Goal: Information Seeking & Learning: Learn about a topic

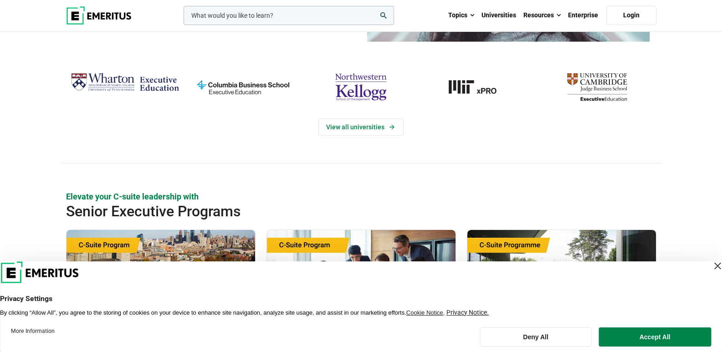
click at [711, 262] on div "Close Layer" at bounding box center [717, 266] width 13 height 13
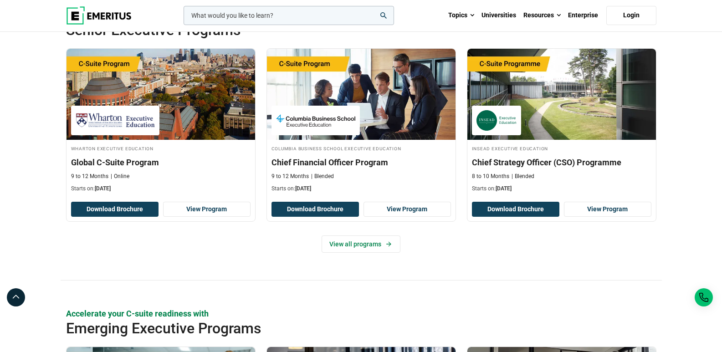
scroll to position [501, 0]
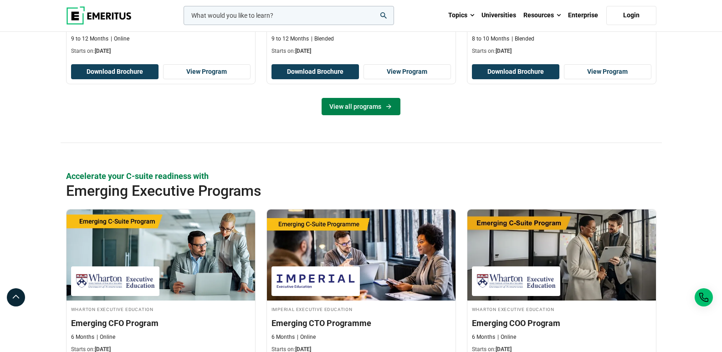
click at [373, 107] on link "View all programs" at bounding box center [361, 106] width 79 height 17
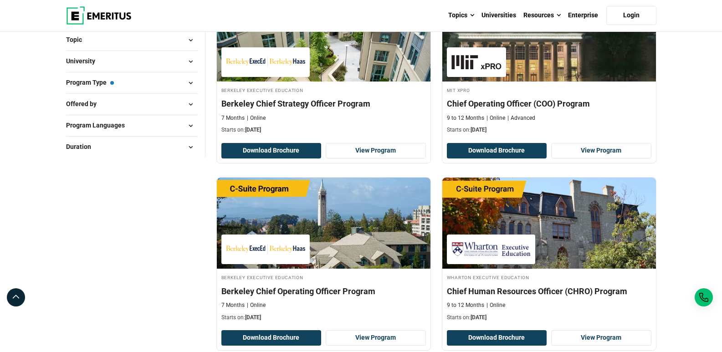
scroll to position [182, 0]
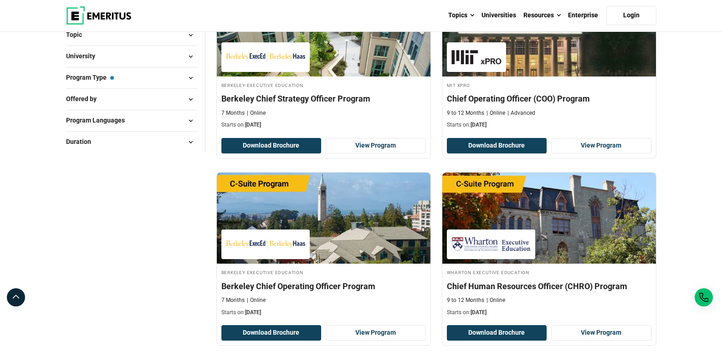
click at [186, 53] on span at bounding box center [191, 57] width 14 height 14
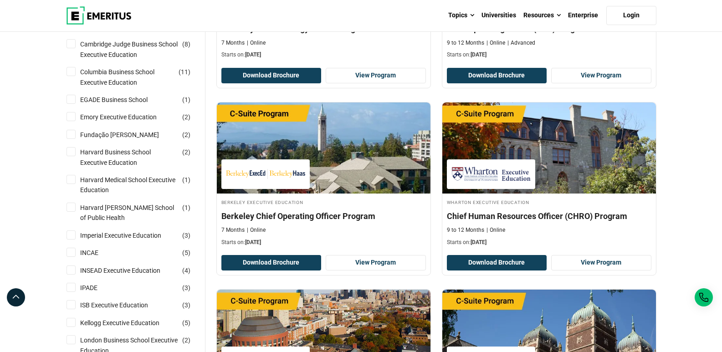
scroll to position [273, 0]
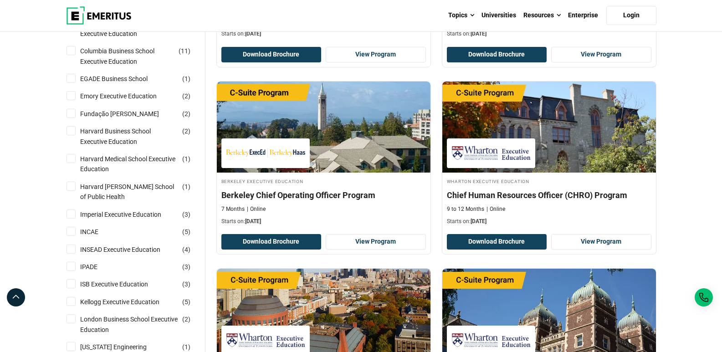
click at [71, 128] on input "Harvard Business School Executive Education ( 2 )" at bounding box center [71, 130] width 9 height 9
checkbox input "true"
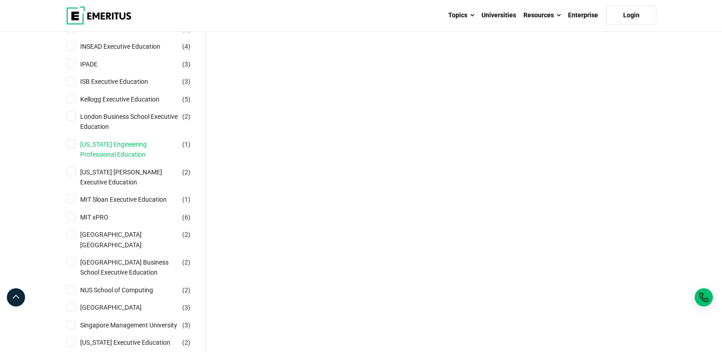
scroll to position [547, 0]
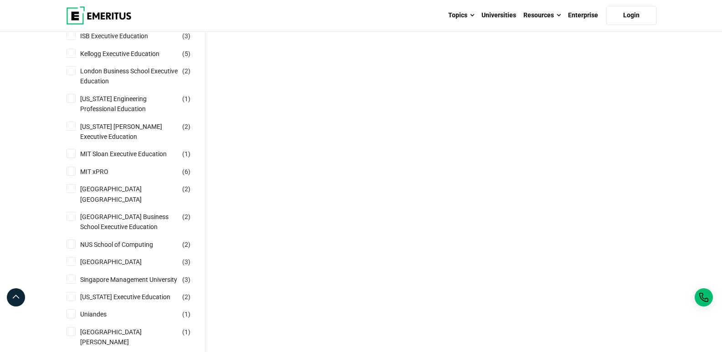
click at [68, 191] on input "Nanyang Technological University Nanyang Business School ( 2 )" at bounding box center [71, 188] width 9 height 9
checkbox input "true"
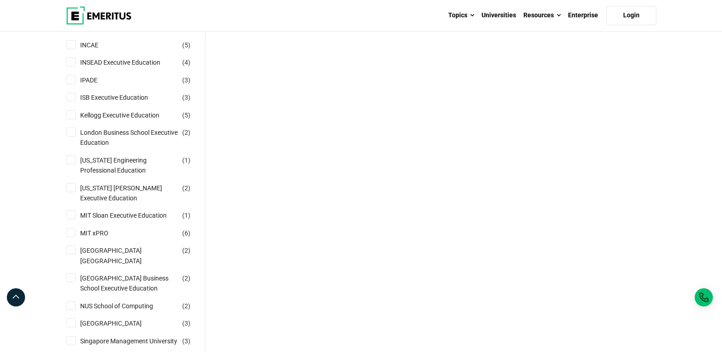
scroll to position [501, 0]
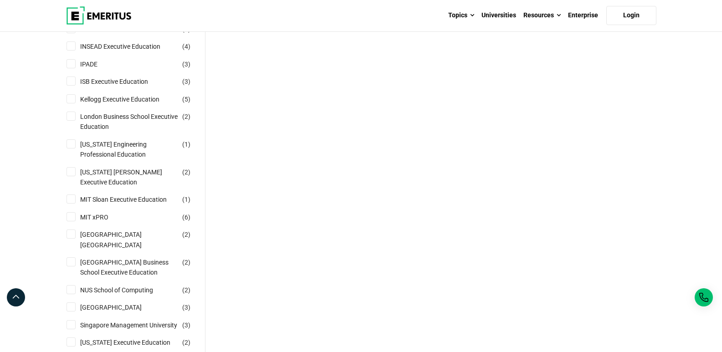
click at [70, 263] on input "National University of Singapore Business School Executive Education ( 2 )" at bounding box center [71, 262] width 9 height 9
checkbox input "true"
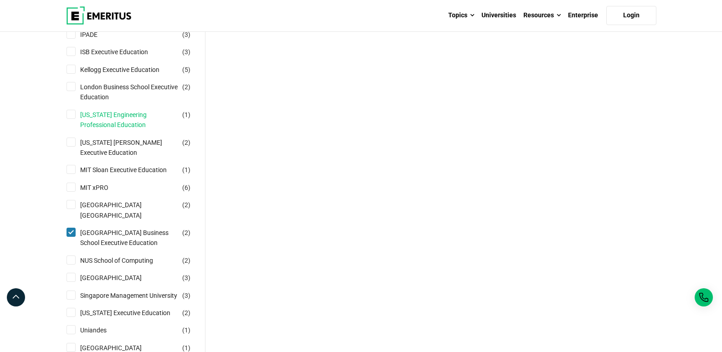
scroll to position [547, 0]
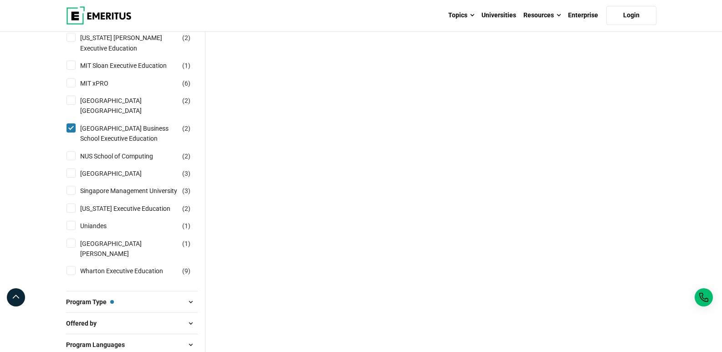
scroll to position [775, 0]
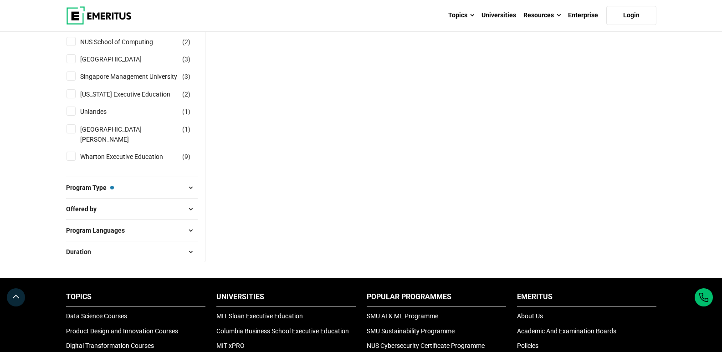
click at [70, 81] on input "Singapore Management University ( 3 )" at bounding box center [71, 76] width 9 height 9
checkbox input "true"
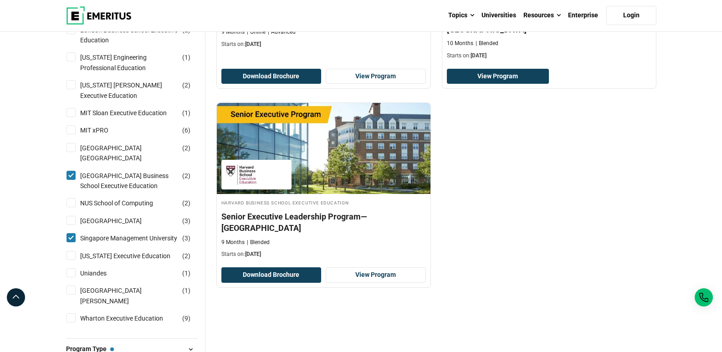
click at [75, 147] on input "Nanyang Technological University Nanyang Business School ( 2 )" at bounding box center [71, 147] width 9 height 9
checkbox input "true"
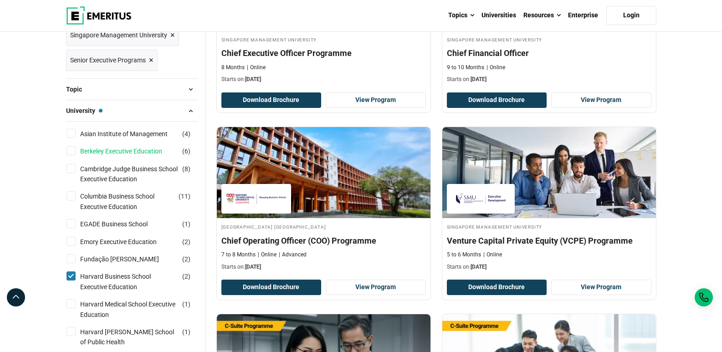
click at [126, 151] on link "Berkeley Executive Education" at bounding box center [130, 151] width 100 height 10
checkbox input "true"
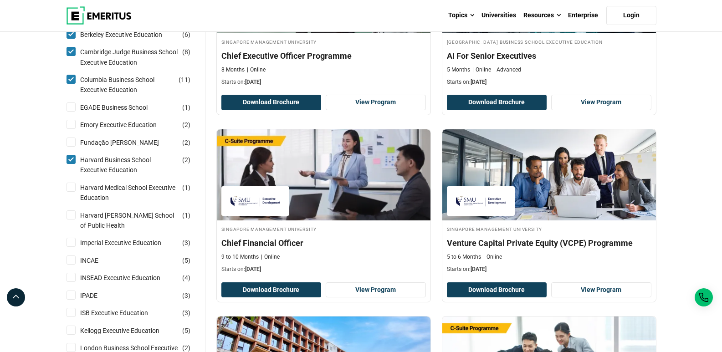
scroll to position [410, 0]
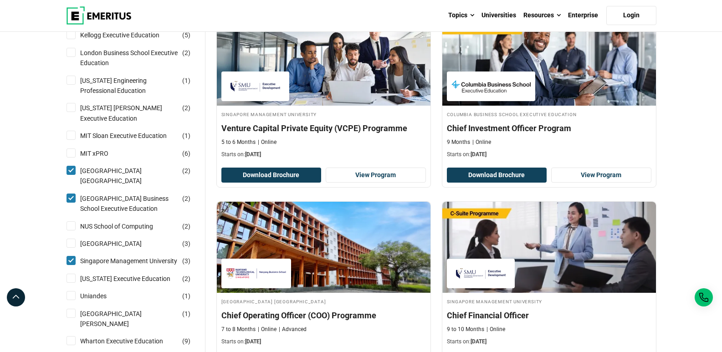
scroll to position [729, 0]
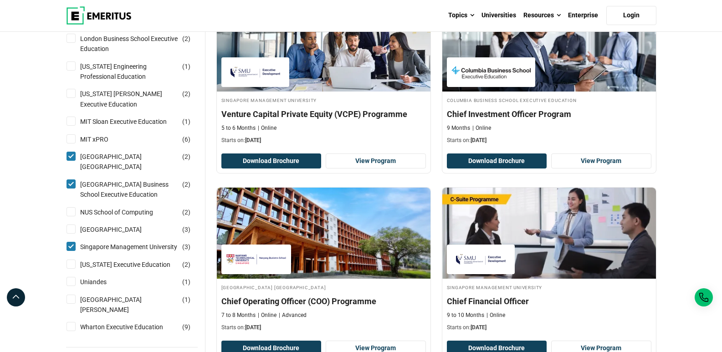
click at [69, 216] on input "NUS School of Computing ( 2 )" at bounding box center [71, 211] width 9 height 9
checkbox input "true"
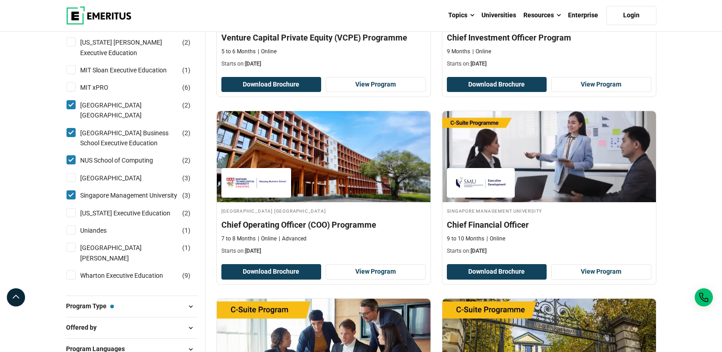
scroll to position [820, 0]
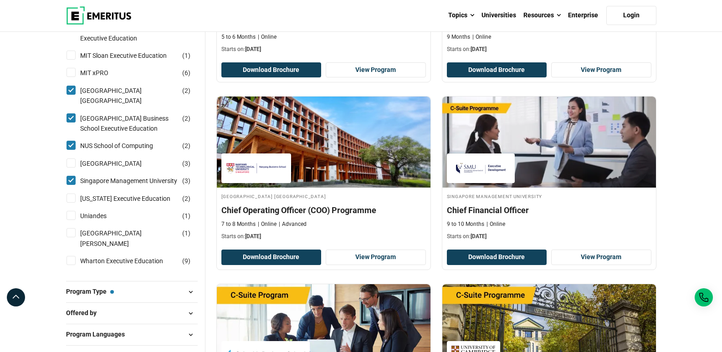
click at [71, 265] on input "Wharton Executive Education ( 9 )" at bounding box center [71, 260] width 9 height 9
checkbox input "true"
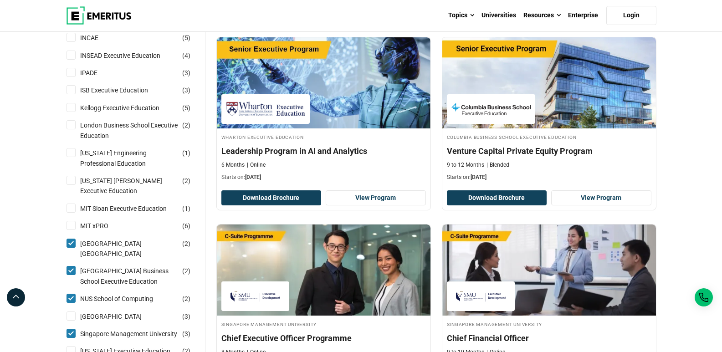
scroll to position [957, 0]
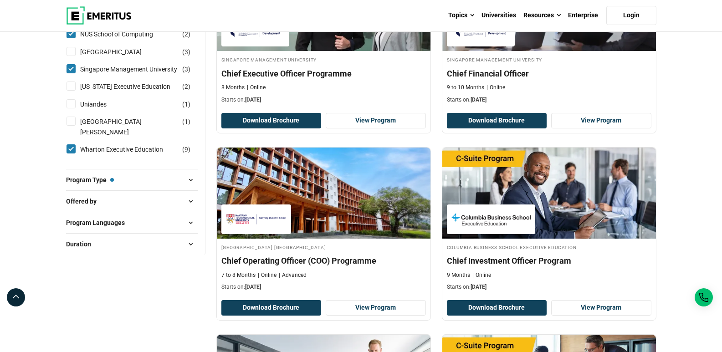
click at [77, 185] on span "Program Type — Senior Executive Programs" at bounding box center [90, 180] width 48 height 10
click at [191, 187] on span at bounding box center [191, 180] width 14 height 14
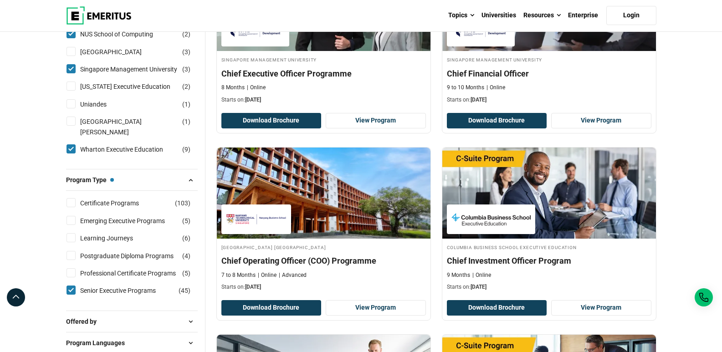
click at [69, 207] on input "Certificate Programs ( 103 )" at bounding box center [71, 202] width 9 height 9
checkbox input "true"
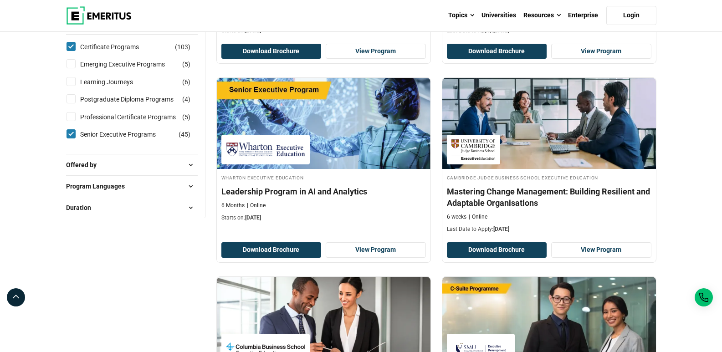
scroll to position [1322, 0]
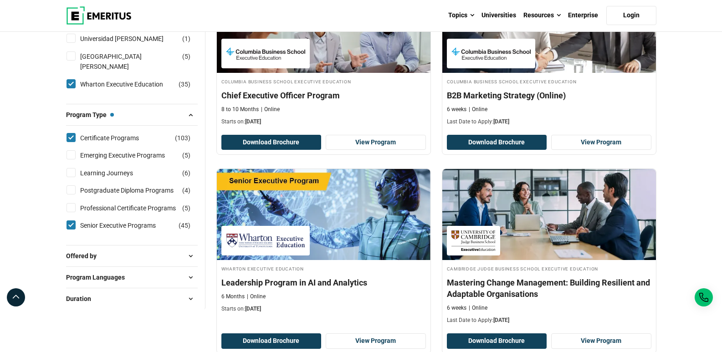
click at [72, 186] on input "Postgraduate Diploma Programs ( 4 )" at bounding box center [71, 190] width 9 height 9
checkbox input "true"
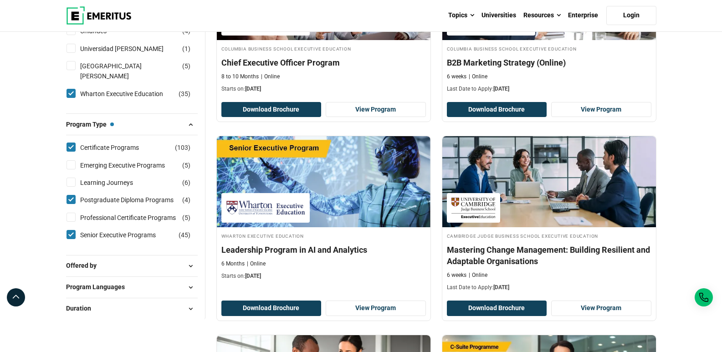
scroll to position [1367, 0]
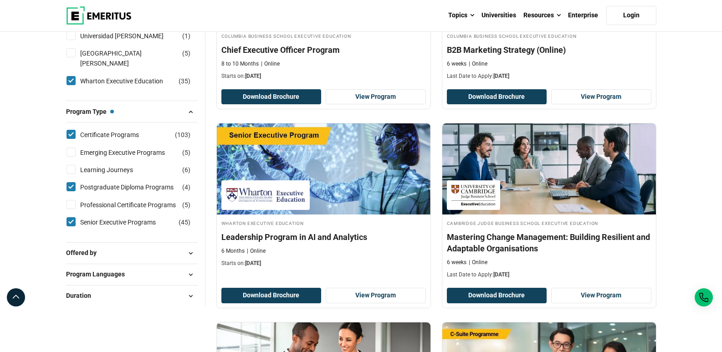
click at [68, 208] on input "Professional Certificate Programs ( 5 )" at bounding box center [71, 204] width 9 height 9
checkbox input "true"
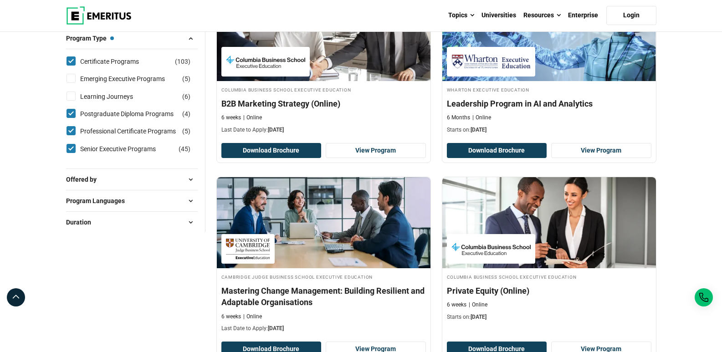
scroll to position [1504, 0]
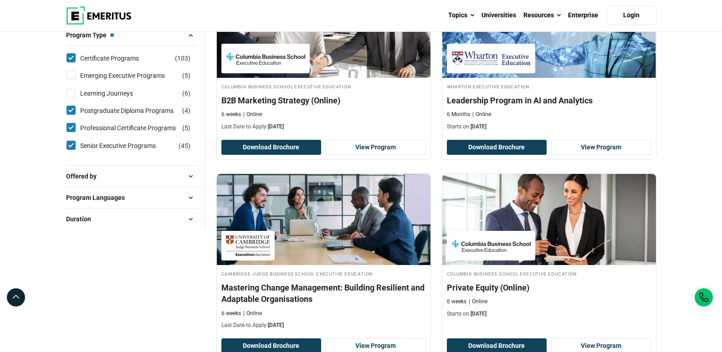
click at [133, 183] on button "Offered by" at bounding box center [132, 177] width 132 height 14
click at [110, 258] on span "Program Languages" at bounding box center [99, 258] width 66 height 10
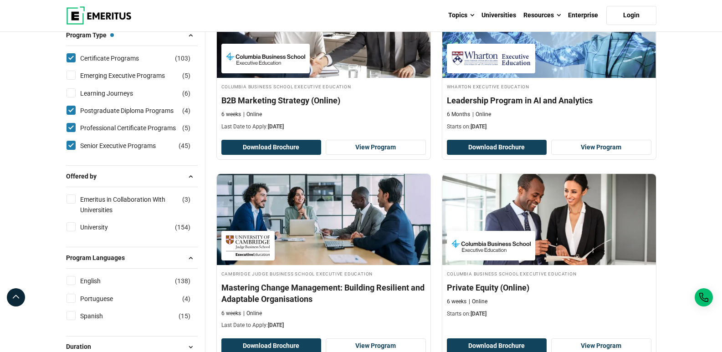
scroll to position [1550, 0]
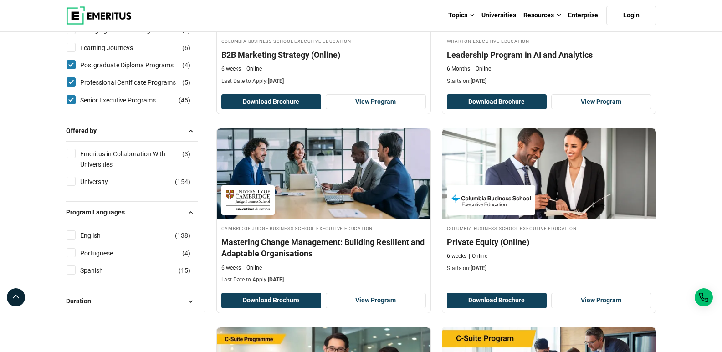
click at [69, 237] on input "English ( 138 )" at bounding box center [71, 235] width 9 height 9
checkbox input "true"
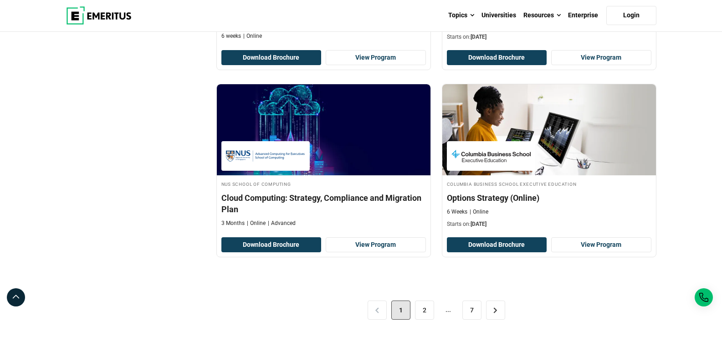
scroll to position [1869, 0]
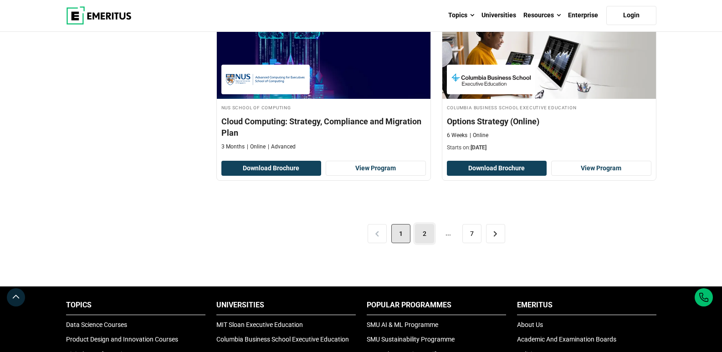
click at [426, 238] on link "2" at bounding box center [424, 233] width 19 height 19
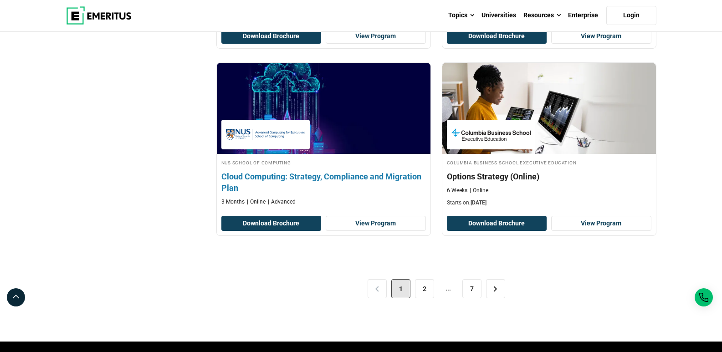
scroll to position [1823, 0]
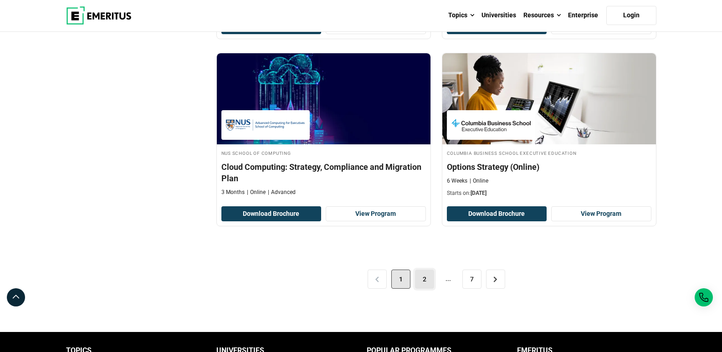
click at [422, 280] on link "2" at bounding box center [424, 279] width 19 height 19
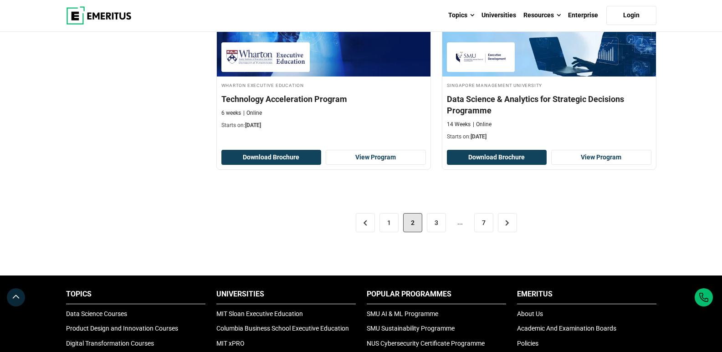
scroll to position [1960, 0]
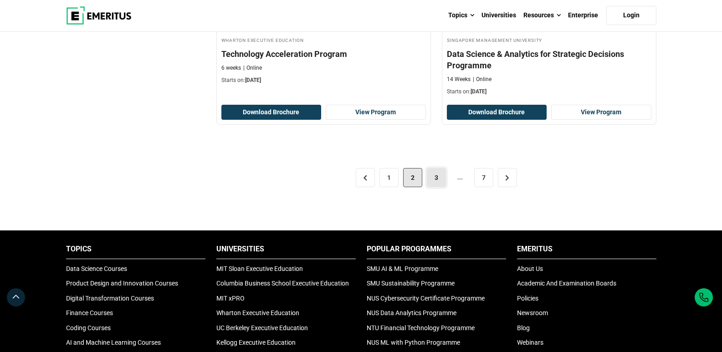
click at [442, 181] on link "3" at bounding box center [436, 177] width 19 height 19
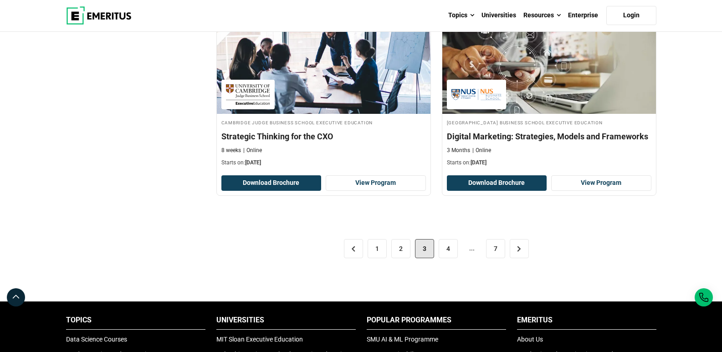
scroll to position [1869, 0]
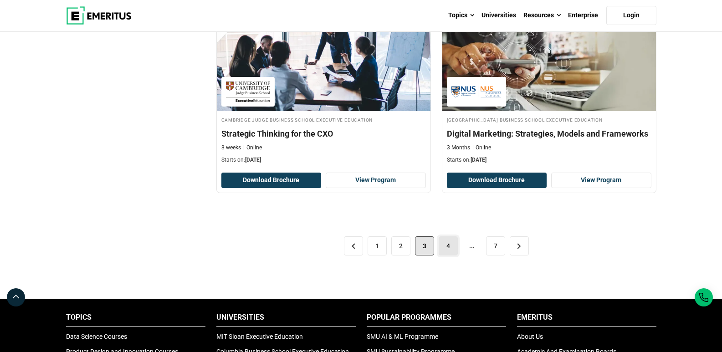
click at [451, 249] on link "4" at bounding box center [448, 246] width 19 height 19
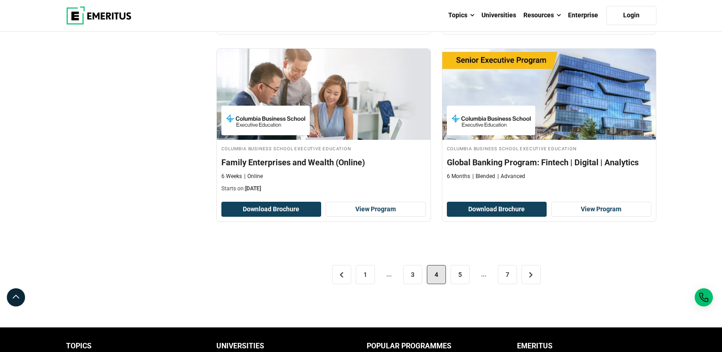
scroll to position [1823, 0]
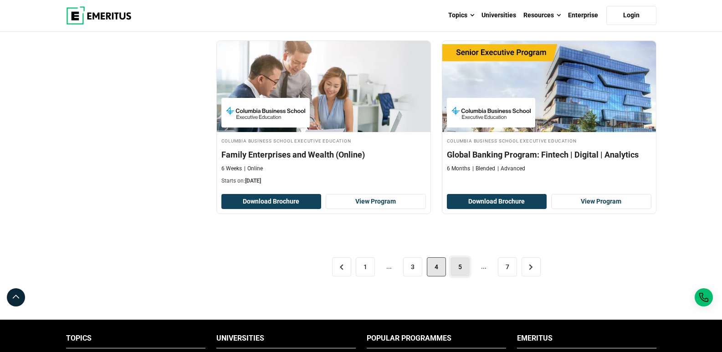
click at [458, 272] on link "5" at bounding box center [460, 267] width 19 height 19
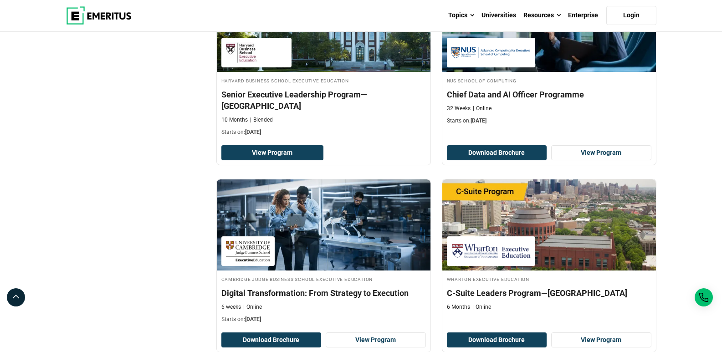
scroll to position [2005, 0]
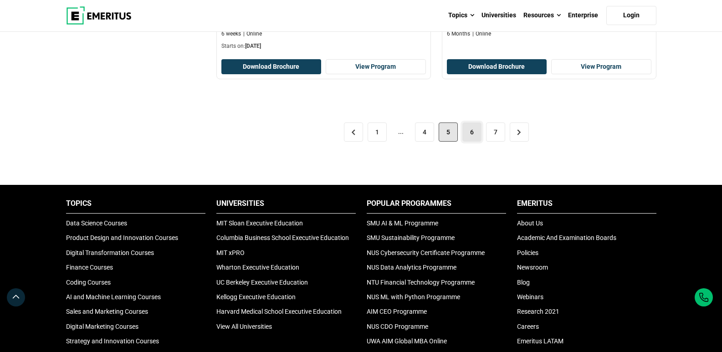
click at [473, 123] on link "6" at bounding box center [472, 132] width 19 height 19
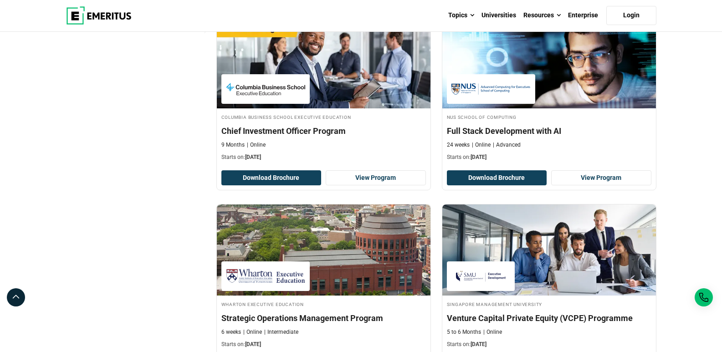
scroll to position [1778, 0]
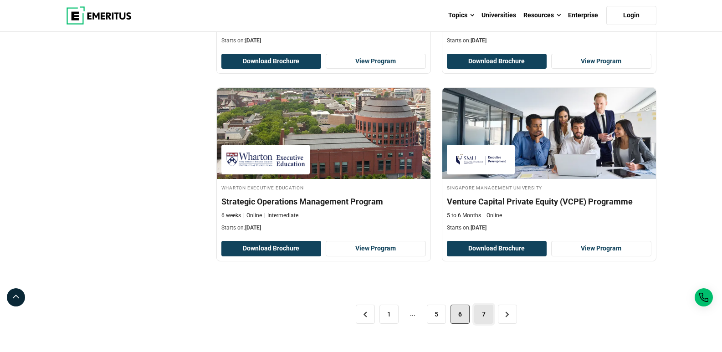
click at [481, 309] on link "7" at bounding box center [483, 314] width 19 height 19
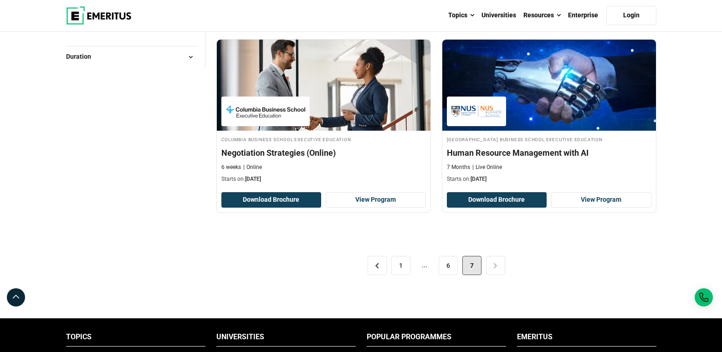
scroll to position [1550, 0]
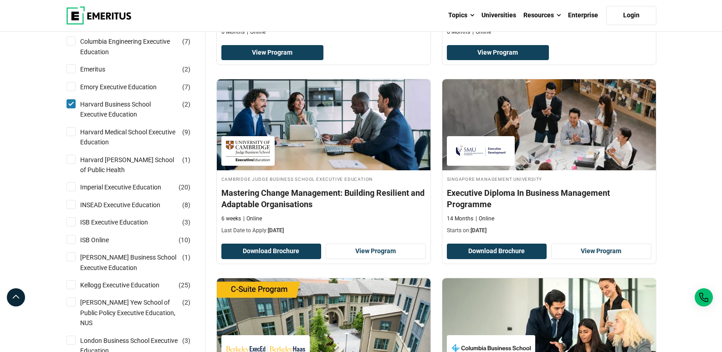
scroll to position [410, 0]
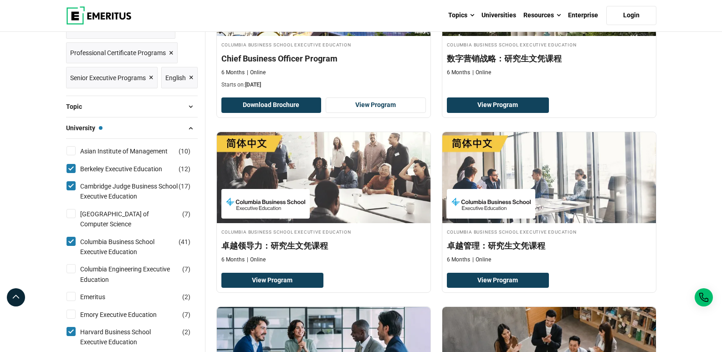
click at [72, 173] on input "Berkeley Executive Education ( 12 )" at bounding box center [71, 168] width 9 height 9
checkbox input "false"
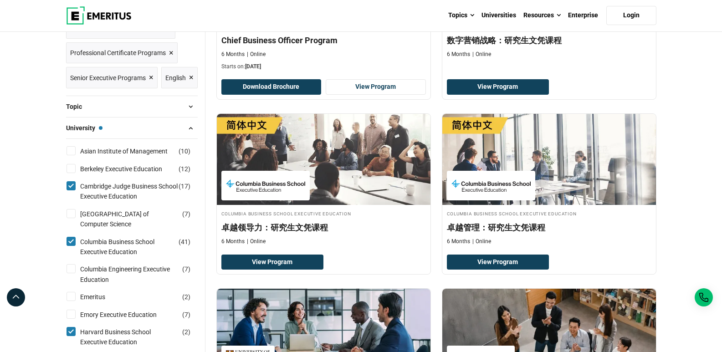
click at [70, 191] on input "Cambridge Judge Business School Executive Education ( 17 )" at bounding box center [71, 185] width 9 height 9
checkbox input "false"
click at [74, 246] on input "Columbia Business School Executive Education ( 41 )" at bounding box center [71, 241] width 9 height 9
checkbox input "false"
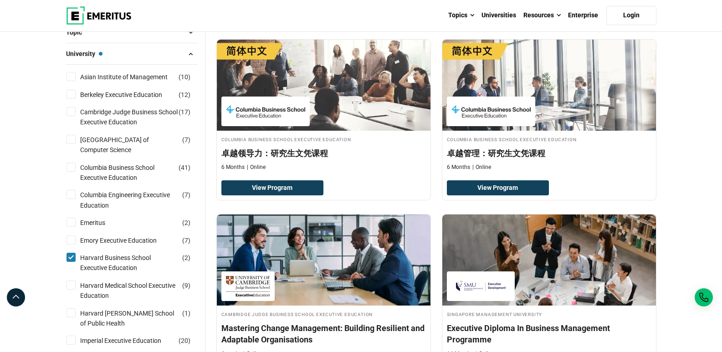
scroll to position [501, 0]
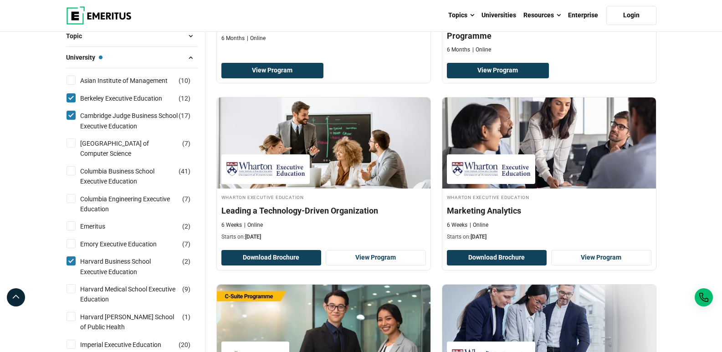
click at [74, 103] on input "Berkeley Executive Education ( 12 )" at bounding box center [71, 97] width 9 height 9
checkbox input "false"
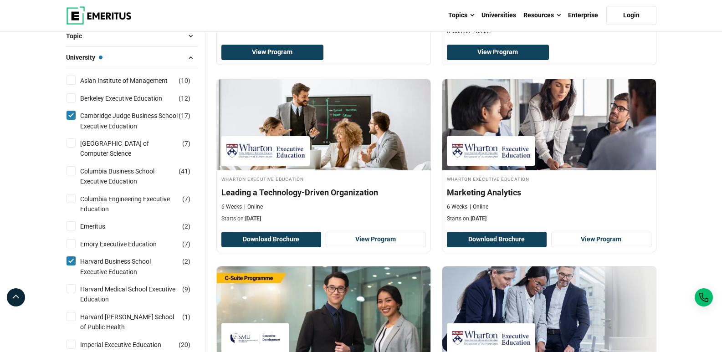
click at [74, 120] on input "Cambridge Judge Business School Executive Education ( 17 )" at bounding box center [71, 115] width 9 height 9
checkbox input "false"
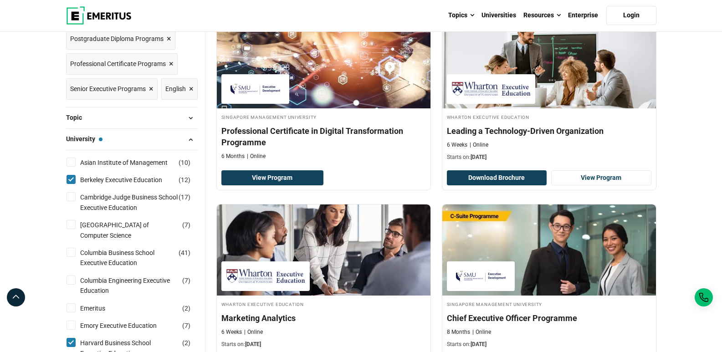
scroll to position [410, 0]
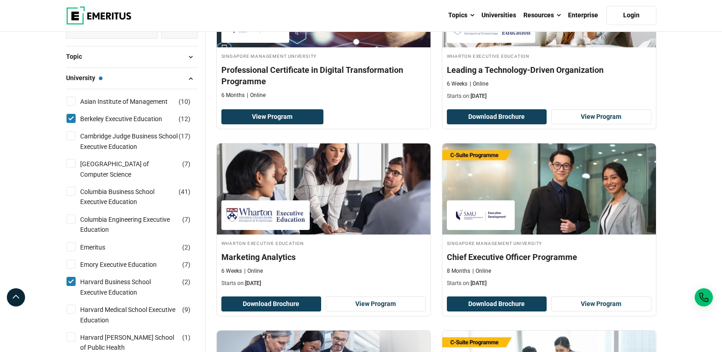
click at [74, 123] on input "Berkeley Executive Education ( 12 )" at bounding box center [71, 118] width 9 height 9
checkbox input "false"
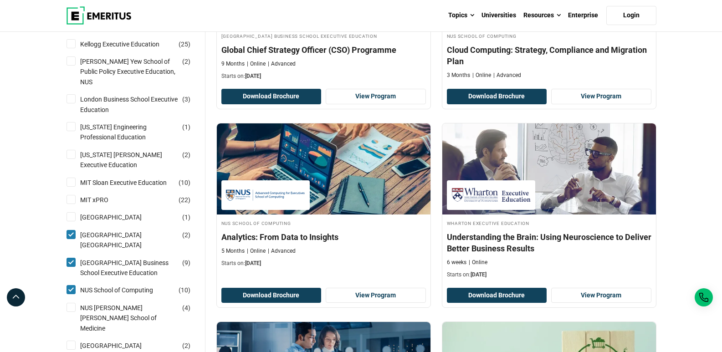
scroll to position [820, 0]
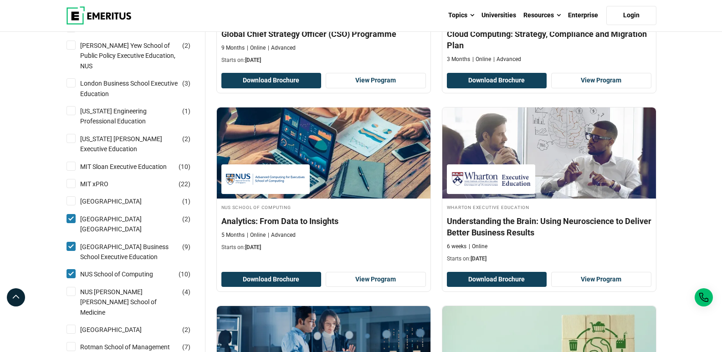
click at [72, 50] on input "Lee Kuan Yew School of Public Policy Executive Education, NUS ( 2 )" at bounding box center [71, 45] width 9 height 9
checkbox input "true"
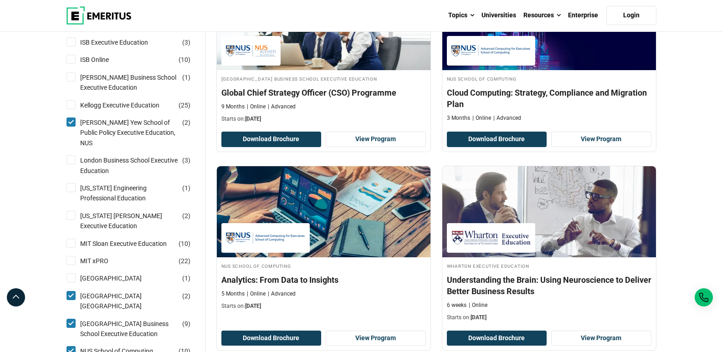
scroll to position [729, 0]
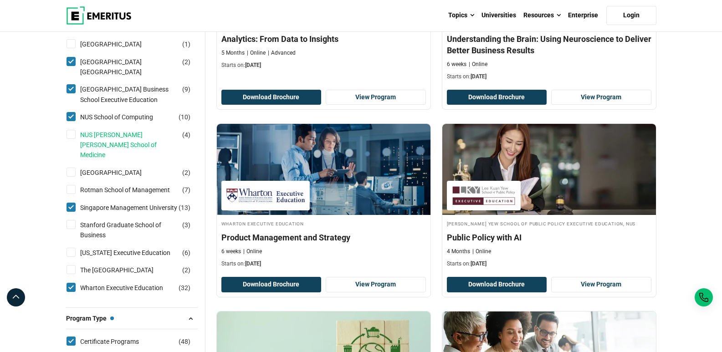
scroll to position [1048, 0]
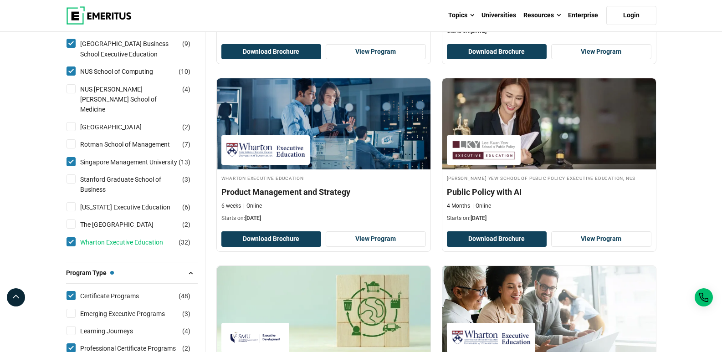
click at [132, 247] on link "Wharton Executive Education" at bounding box center [130, 242] width 101 height 10
checkbox input "false"
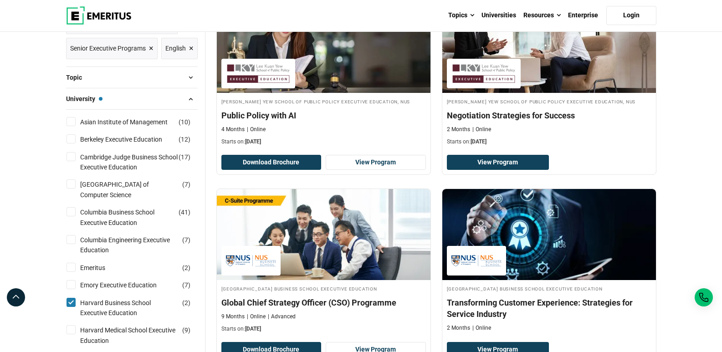
scroll to position [547, 0]
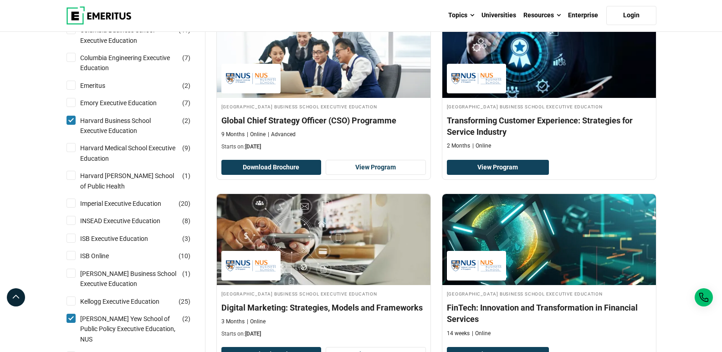
click at [73, 125] on input "Harvard Business School Executive Education ( 2 )" at bounding box center [71, 120] width 9 height 9
checkbox input "false"
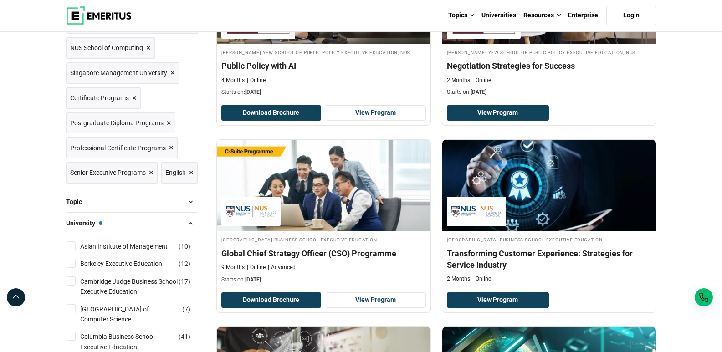
scroll to position [319, 0]
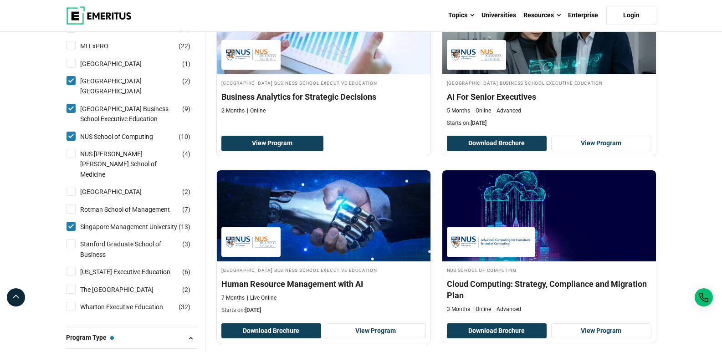
scroll to position [866, 0]
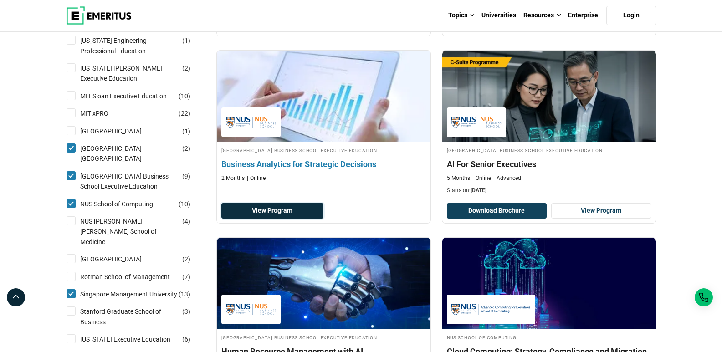
click at [293, 206] on link "View Program" at bounding box center [273, 210] width 103 height 15
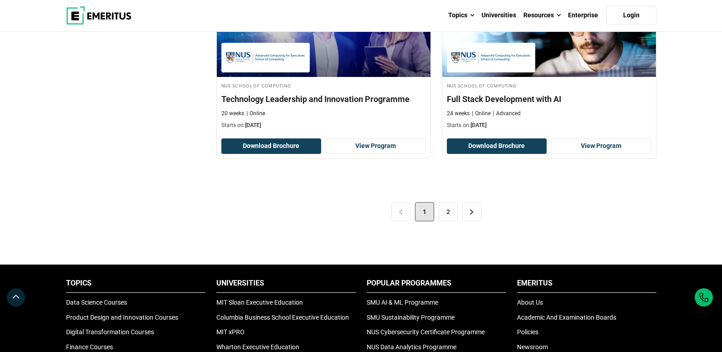
scroll to position [1869, 0]
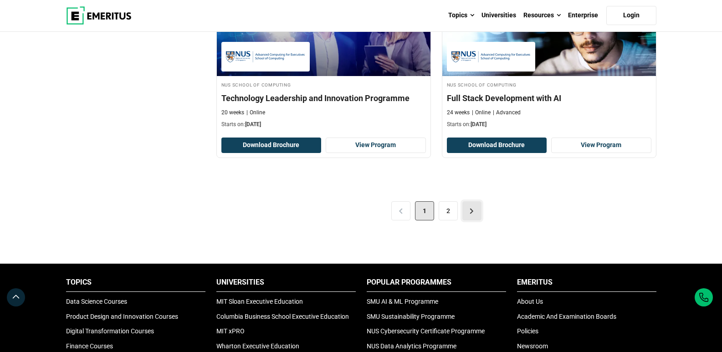
click at [466, 212] on link ">" at bounding box center [472, 210] width 19 height 19
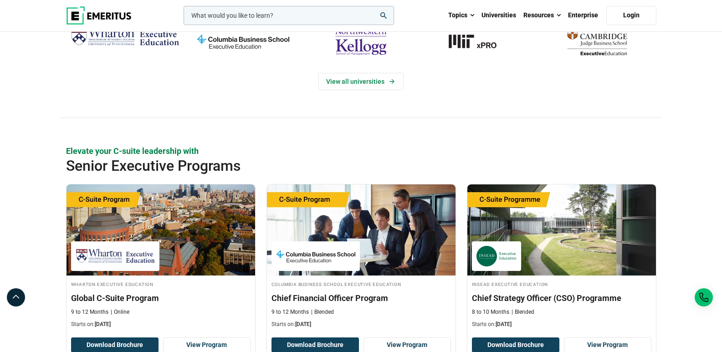
scroll to position [456, 0]
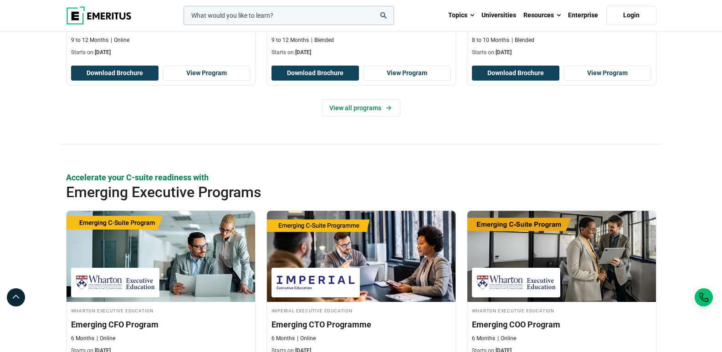
scroll to position [501, 0]
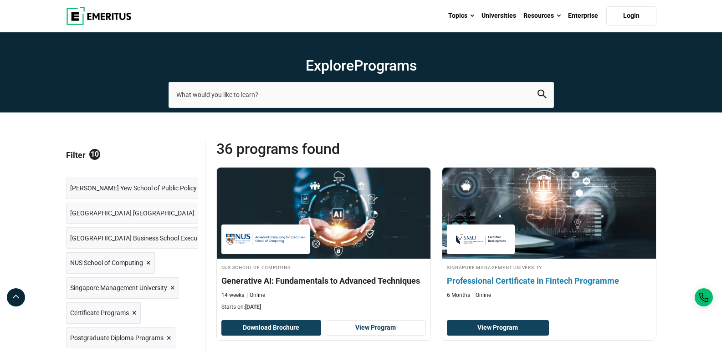
drag, startPoint x: 0, startPoint y: 0, endPoint x: 560, endPoint y: 186, distance: 590.1
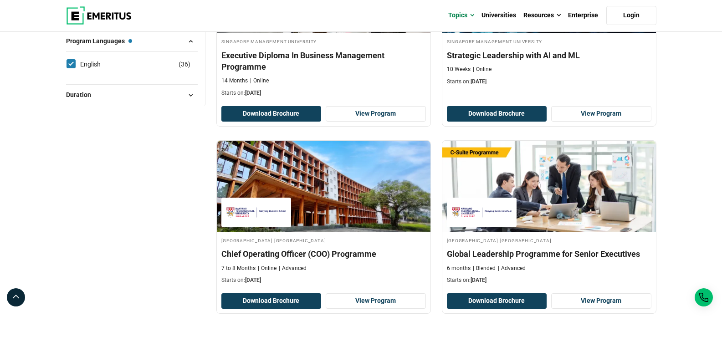
scroll to position [1276, 0]
